Goal: Get advice/opinions

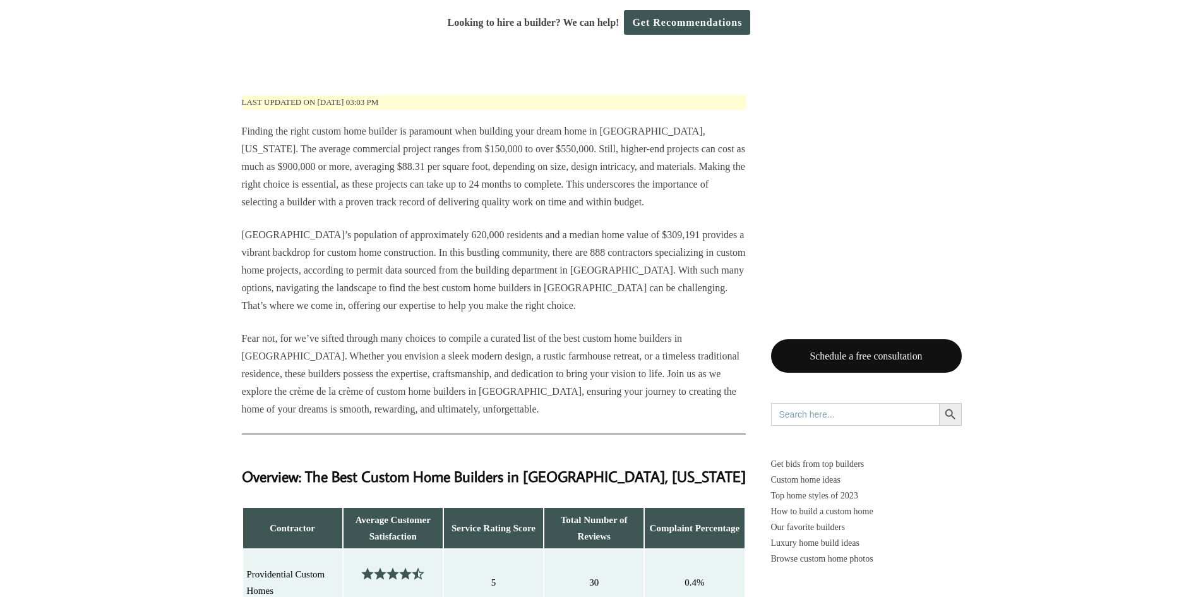
scroll to position [568, 0]
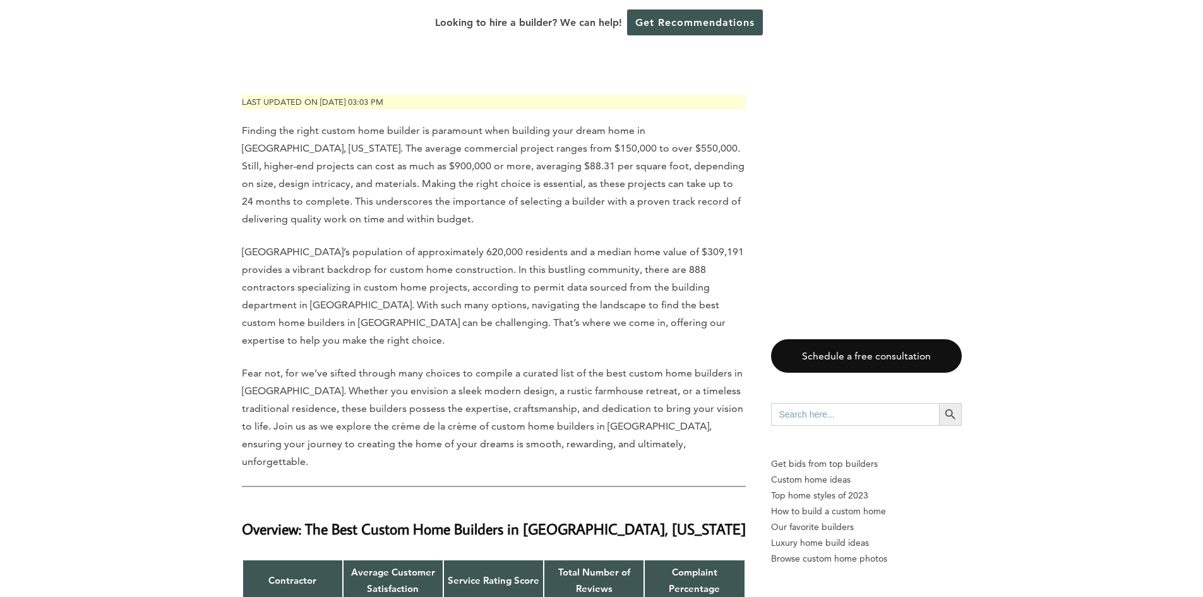
scroll to position [632, 0]
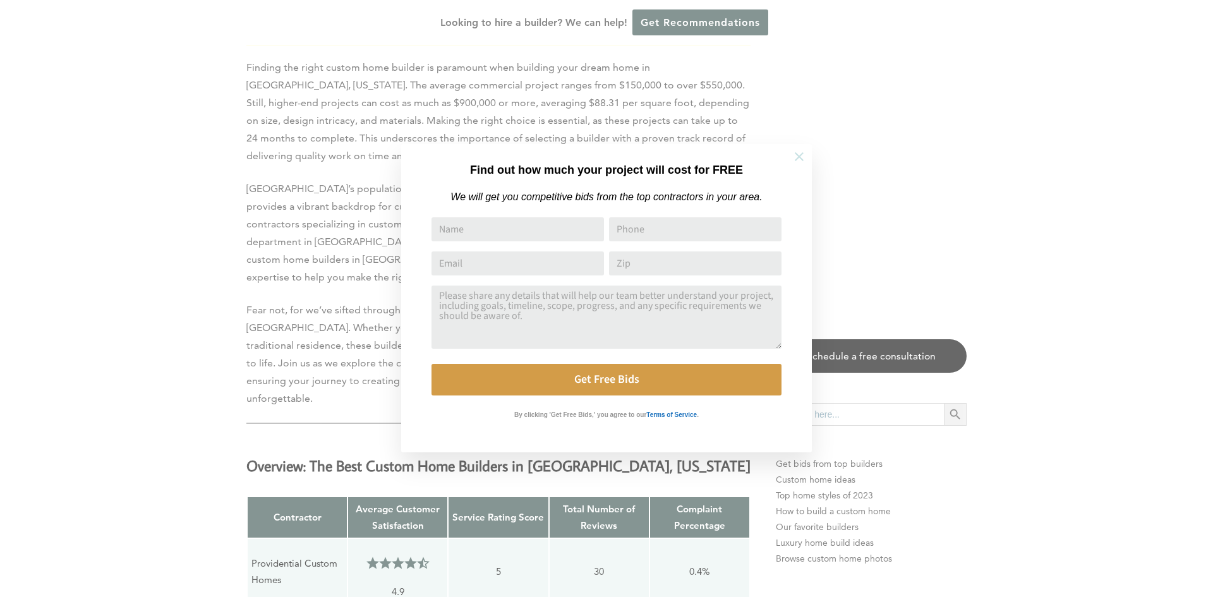
click at [792, 158] on icon at bounding box center [799, 157] width 14 height 14
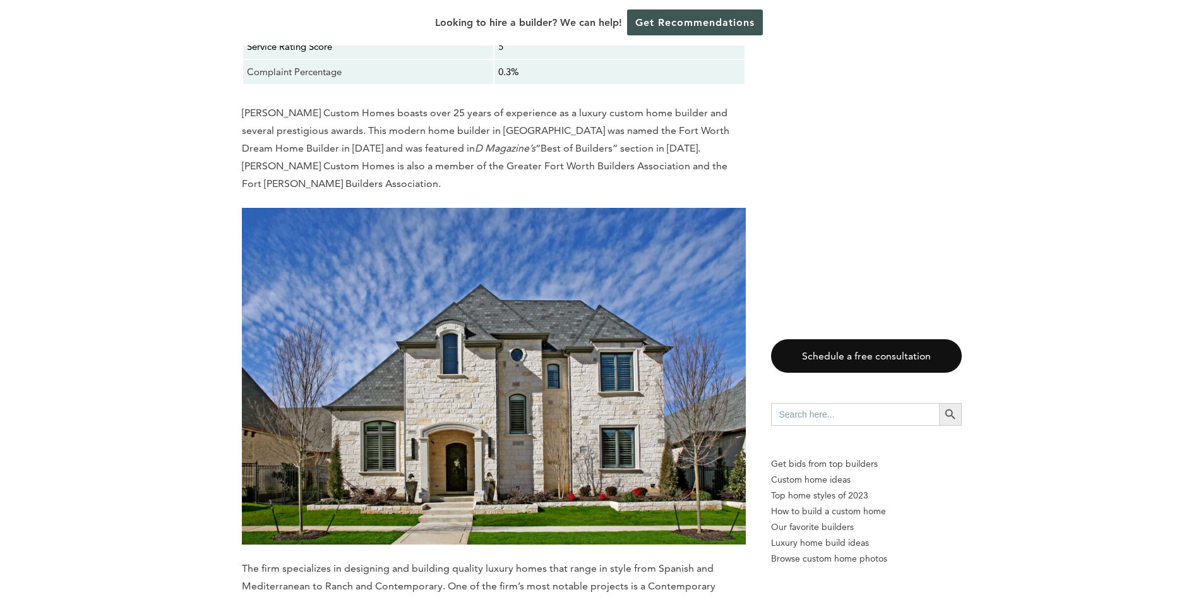
scroll to position [11327, 0]
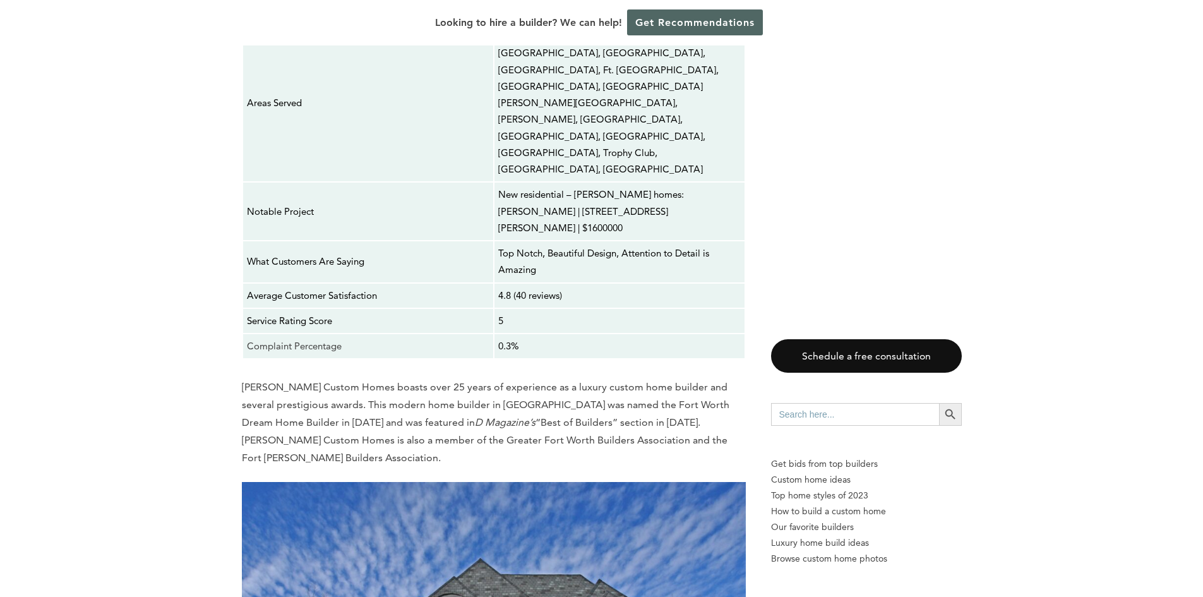
click at [685, 30] on link "Get Recommendations" at bounding box center [695, 22] width 136 height 26
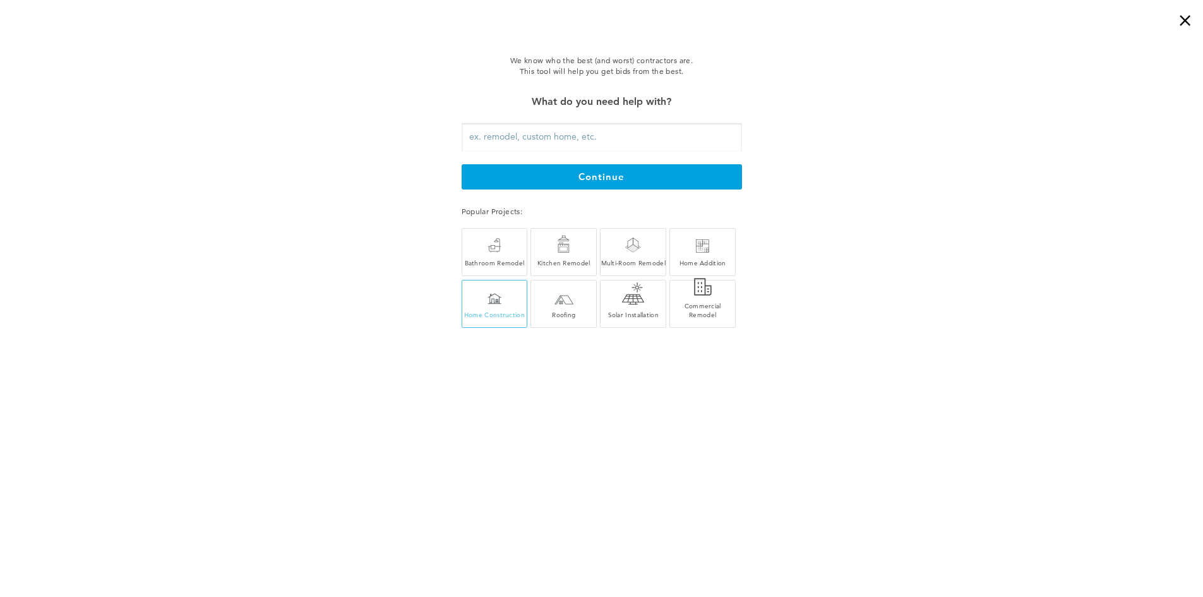
click at [512, 306] on div "Home Construction" at bounding box center [494, 307] width 65 height 24
type input "Home Construction"
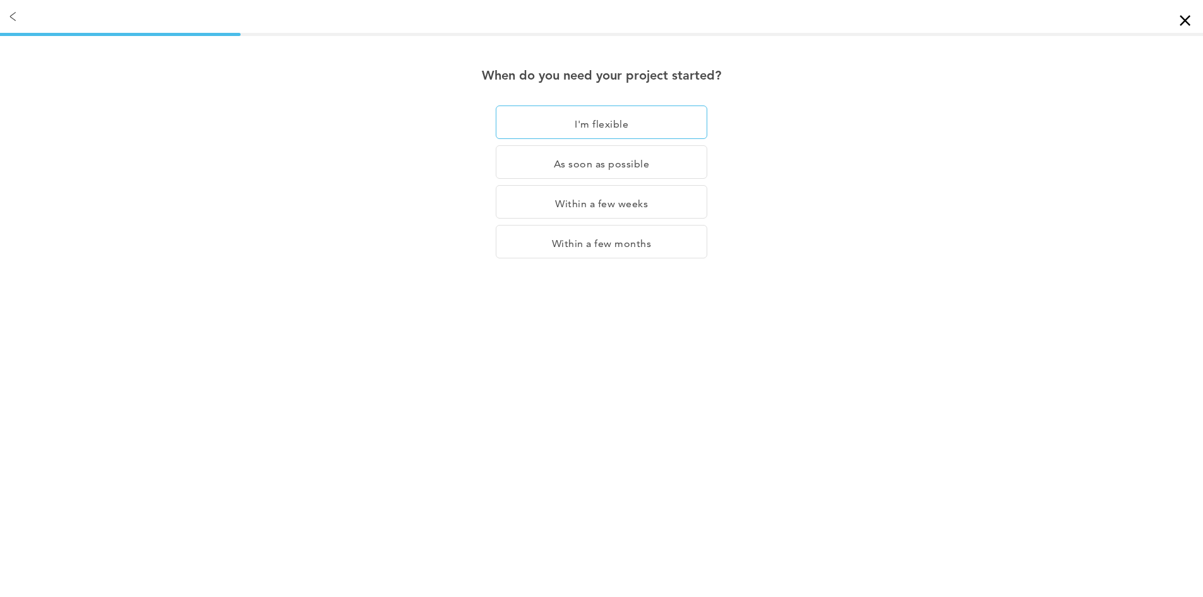
click at [607, 128] on div "I'm flexible" at bounding box center [602, 121] width 212 height 33
